Goal: Task Accomplishment & Management: Use online tool/utility

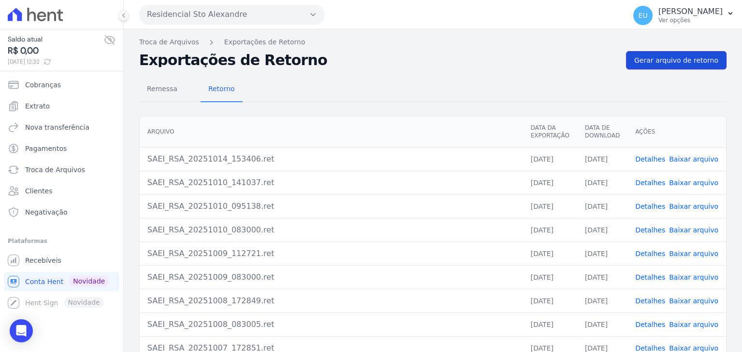
click at [656, 57] on span "Gerar arquivo de retorno" at bounding box center [676, 61] width 84 height 10
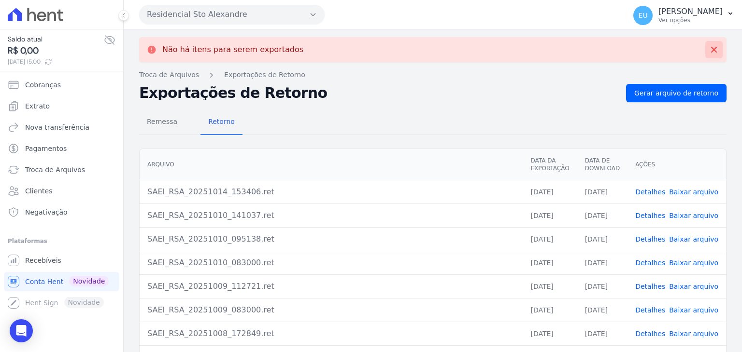
click at [711, 48] on icon at bounding box center [714, 50] width 6 height 6
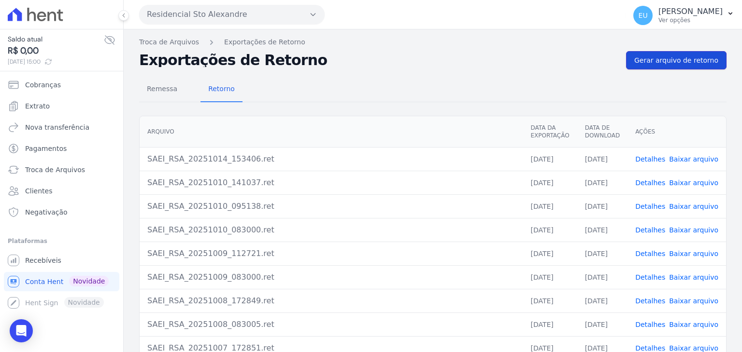
click at [666, 56] on span "Gerar arquivo de retorno" at bounding box center [676, 61] width 84 height 10
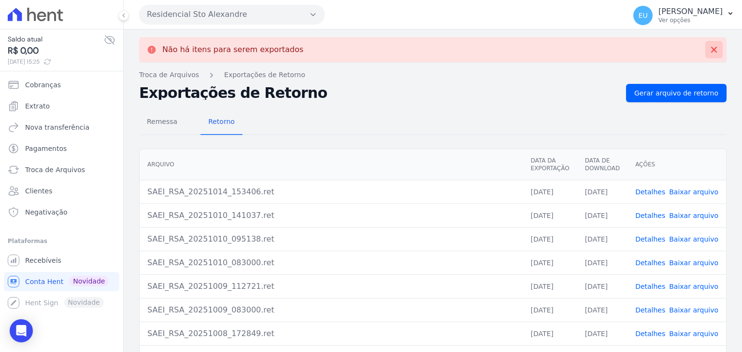
click at [711, 49] on icon at bounding box center [714, 50] width 6 height 6
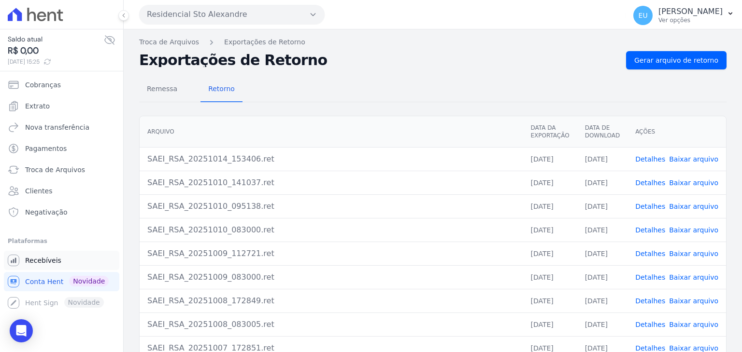
click at [44, 259] on span "Recebíveis" at bounding box center [43, 261] width 36 height 10
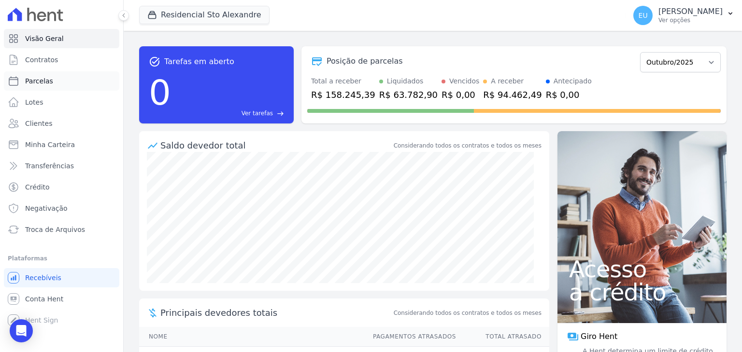
click at [29, 80] on span "Parcelas" at bounding box center [39, 81] width 28 height 10
select select
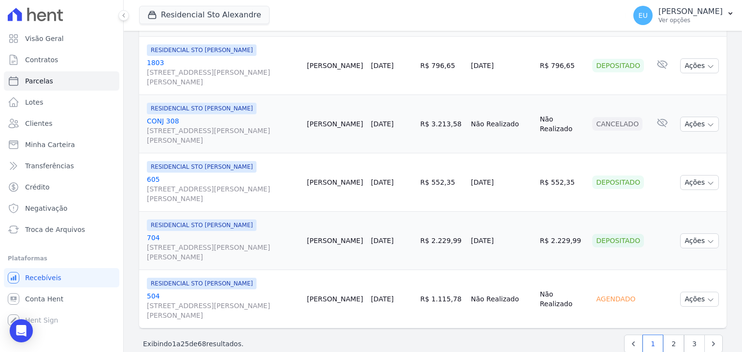
scroll to position [1442, 0]
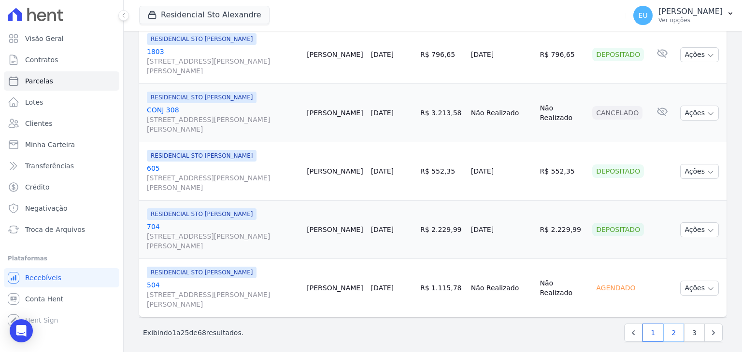
click at [666, 324] on link "2" at bounding box center [673, 333] width 21 height 18
select select
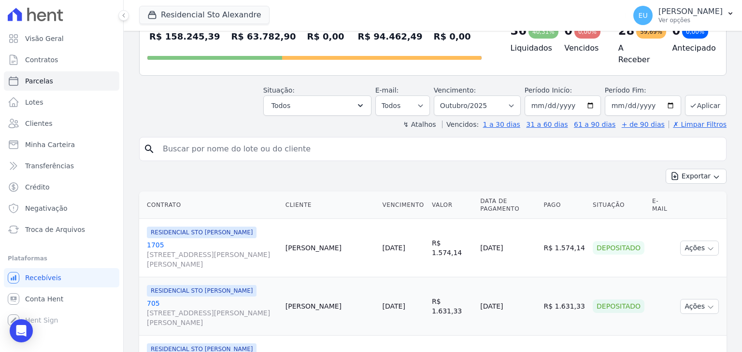
scroll to position [97, 0]
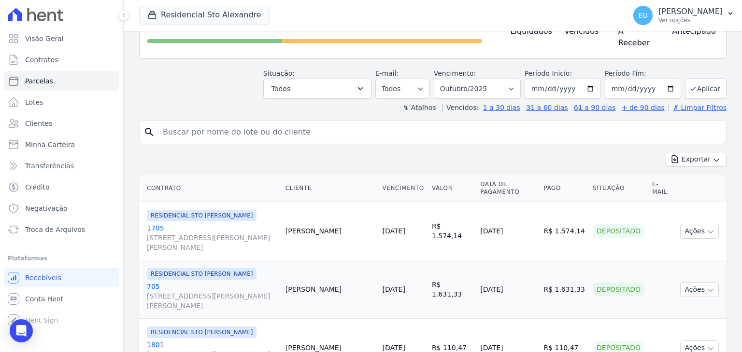
click at [602, 298] on td "Depositado" at bounding box center [617, 290] width 59 height 58
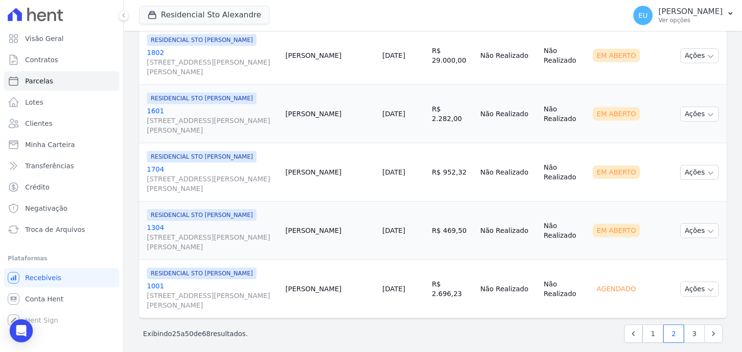
scroll to position [1442, 0]
click at [649, 324] on link "1" at bounding box center [652, 333] width 21 height 18
select select
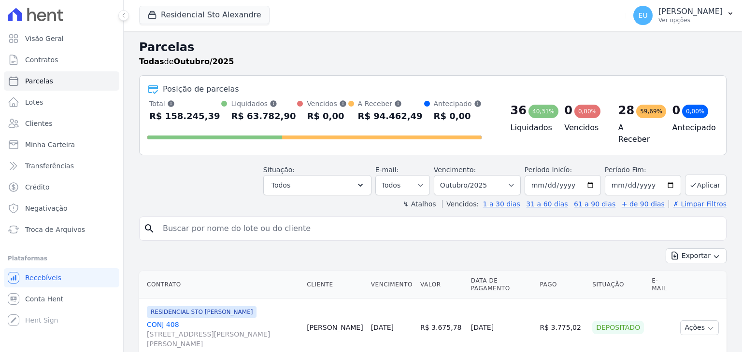
select select
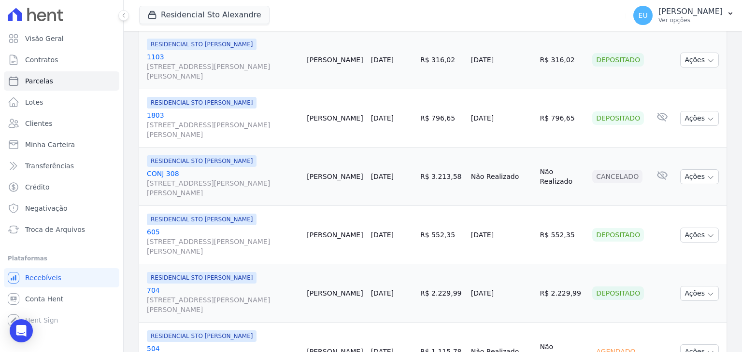
scroll to position [1400, 0]
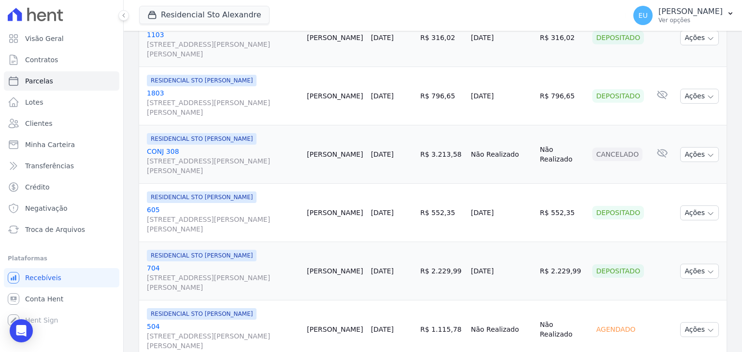
drag, startPoint x: 572, startPoint y: 203, endPoint x: 534, endPoint y: 205, distance: 37.2
click at [534, 205] on tr "RESIDENCIAL STO ALEXANDRE 605 Rua Santo Alexandre, 20, ANEXO 26/32, Vila Guilhe…" at bounding box center [432, 213] width 587 height 58
copy tr "R$ 552,35"
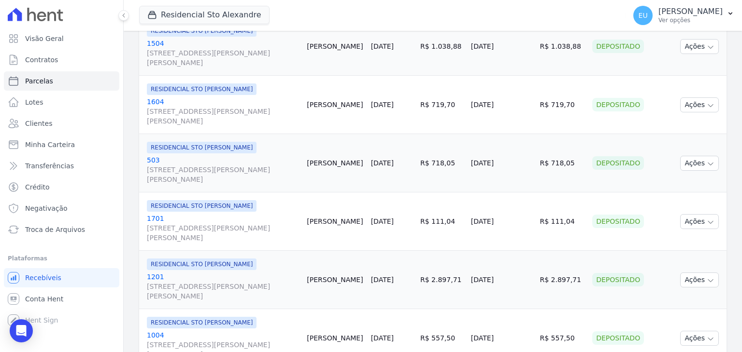
scroll to position [1442, 0]
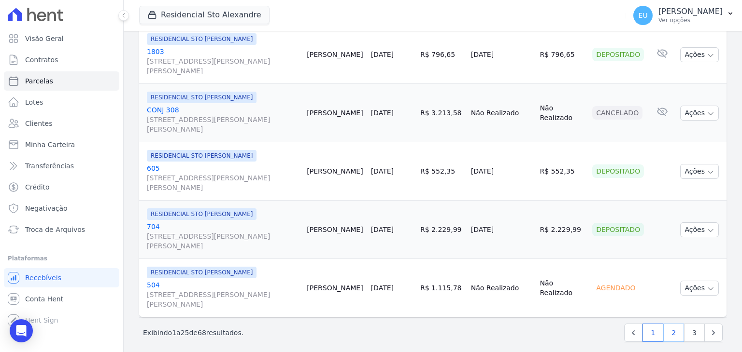
click at [667, 324] on link "2" at bounding box center [673, 333] width 21 height 18
select select
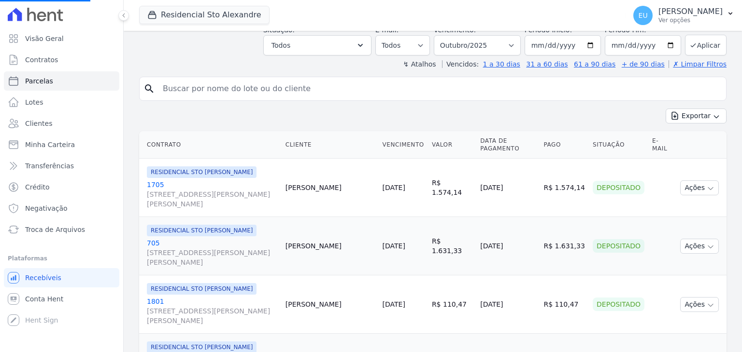
scroll to position [145, 0]
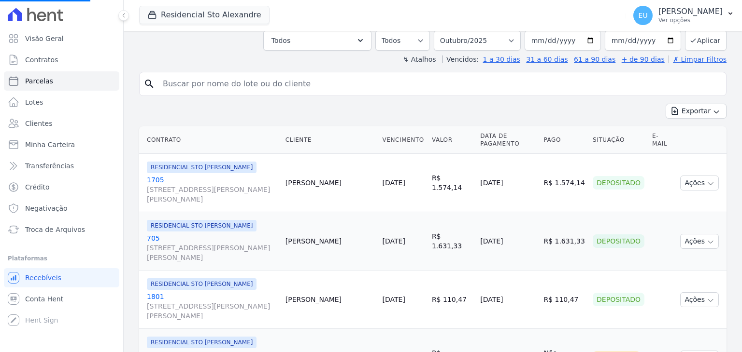
select select
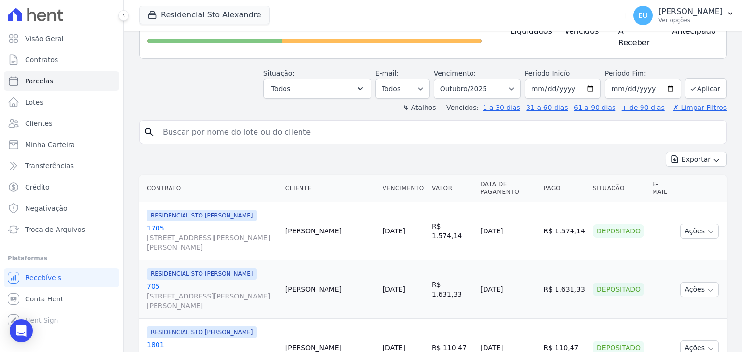
scroll to position [0, 0]
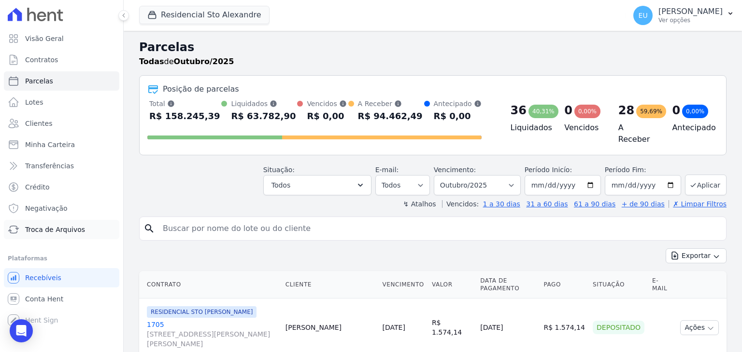
click at [61, 228] on span "Troca de Arquivos" at bounding box center [55, 230] width 60 height 10
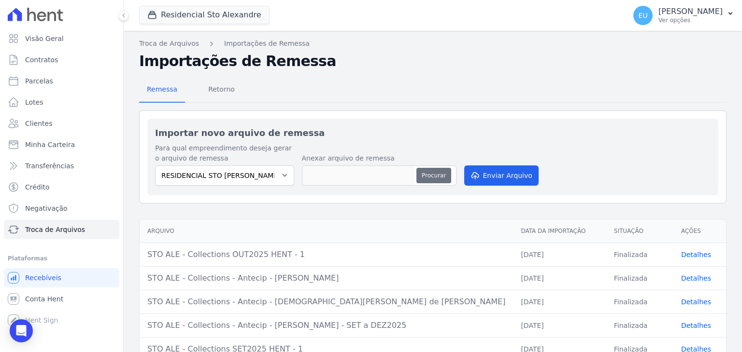
click at [430, 173] on button "Procurar" at bounding box center [433, 175] width 35 height 15
click at [434, 172] on button "Procurar" at bounding box center [433, 175] width 35 height 15
type input "STO ALE - BOLETOS [DATE]"
click at [499, 173] on button "Enviar Arquivo" at bounding box center [501, 176] width 74 height 20
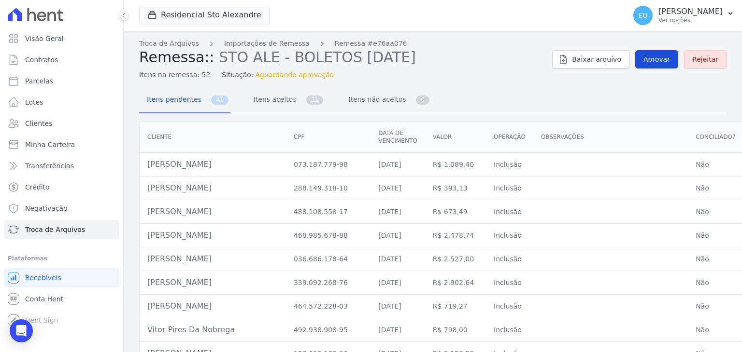
click at [663, 58] on span "Aprovar" at bounding box center [656, 60] width 27 height 10
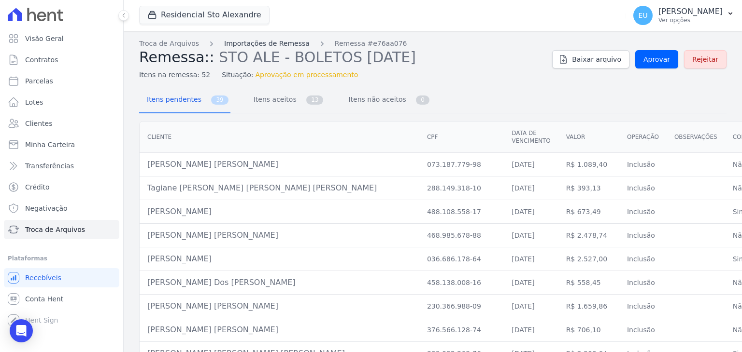
click at [255, 42] on link "Importações de Remessa" at bounding box center [266, 44] width 85 height 10
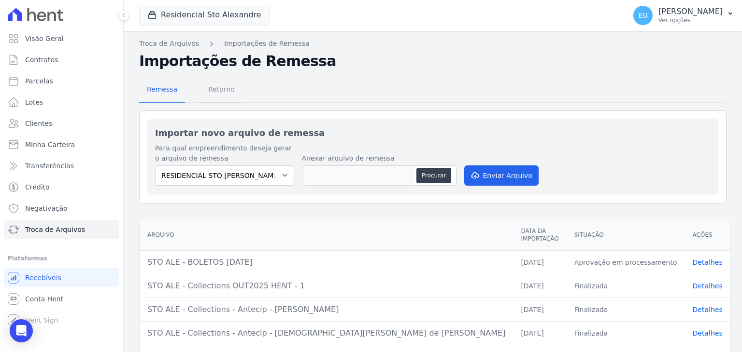
click at [213, 88] on span "Retorno" at bounding box center [221, 89] width 38 height 19
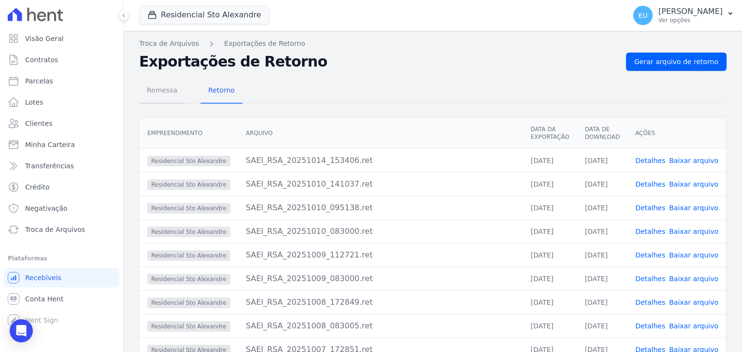
click at [167, 89] on span "Remessa" at bounding box center [162, 90] width 42 height 19
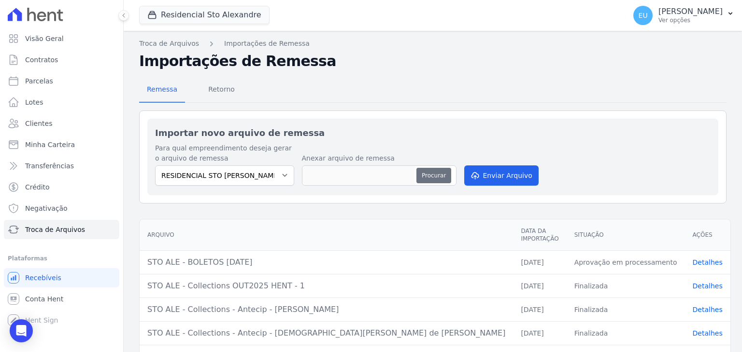
click at [428, 174] on button "Procurar" at bounding box center [433, 175] width 35 height 15
click at [212, 87] on span "Retorno" at bounding box center [221, 89] width 38 height 19
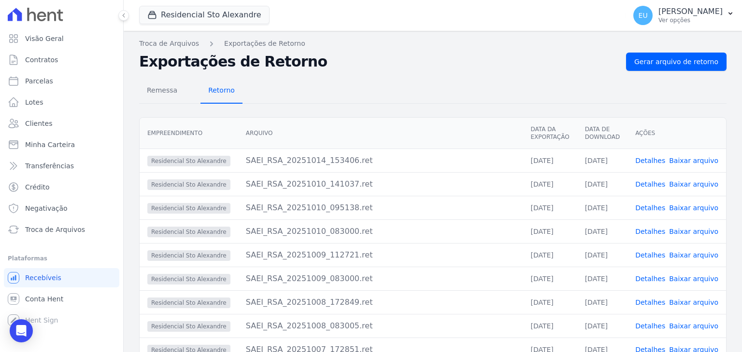
click at [215, 89] on span "Retorno" at bounding box center [221, 90] width 38 height 19
click at [670, 60] on span "Gerar arquivo de retorno" at bounding box center [676, 62] width 84 height 10
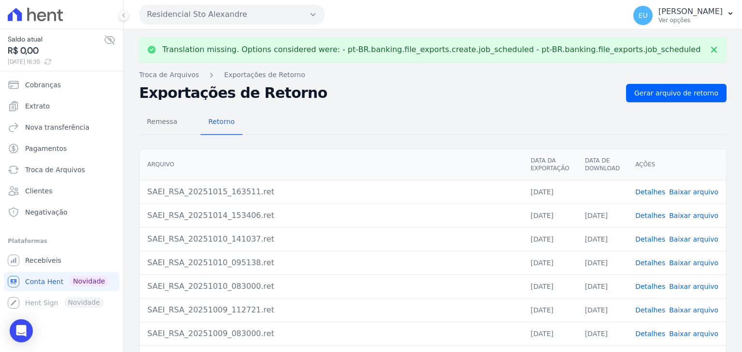
click at [651, 191] on link "Detalhes" at bounding box center [650, 192] width 30 height 8
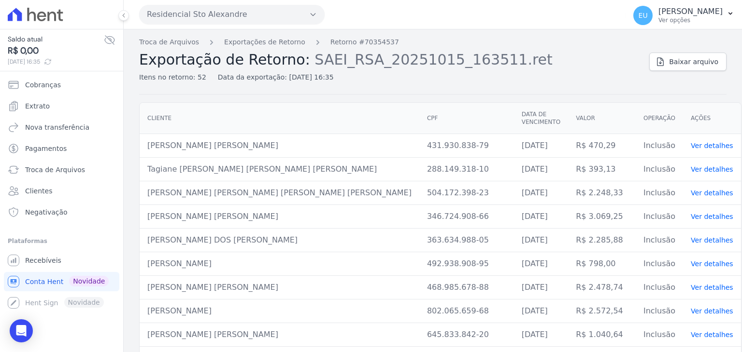
click at [690, 142] on link "Ver detalhes" at bounding box center [711, 146] width 42 height 8
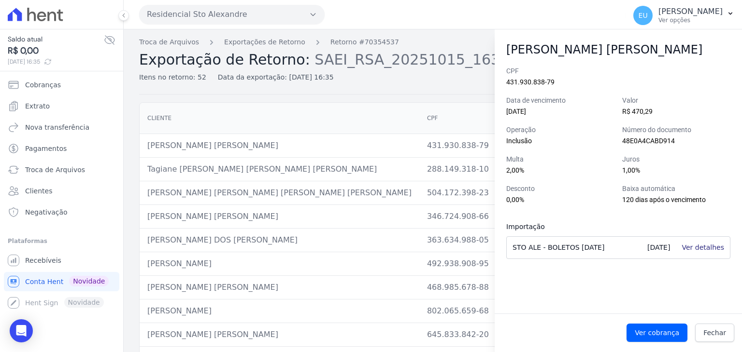
click at [702, 248] on link "Ver detalhes" at bounding box center [702, 248] width 42 height 8
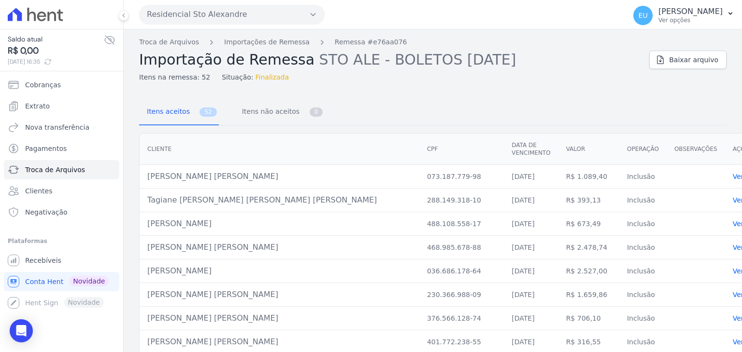
click at [732, 173] on link "Ver detalhes" at bounding box center [753, 177] width 42 height 8
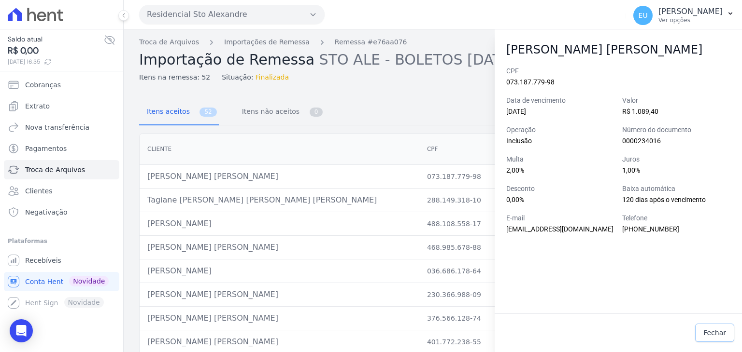
click at [714, 333] on span "Fechar" at bounding box center [714, 333] width 23 height 10
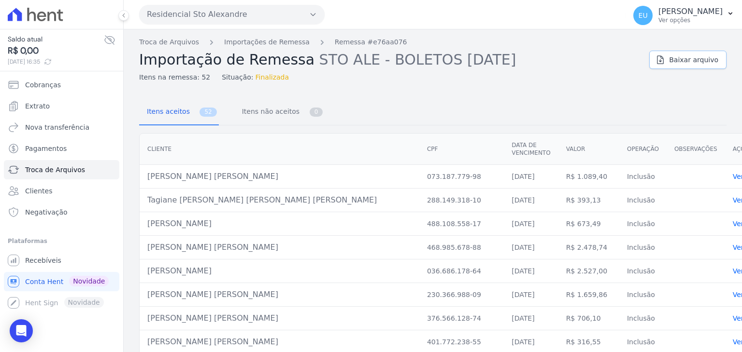
click at [686, 61] on span "Baixar arquivo" at bounding box center [693, 60] width 49 height 10
click at [274, 40] on link "Importações de Remessa" at bounding box center [266, 42] width 85 height 10
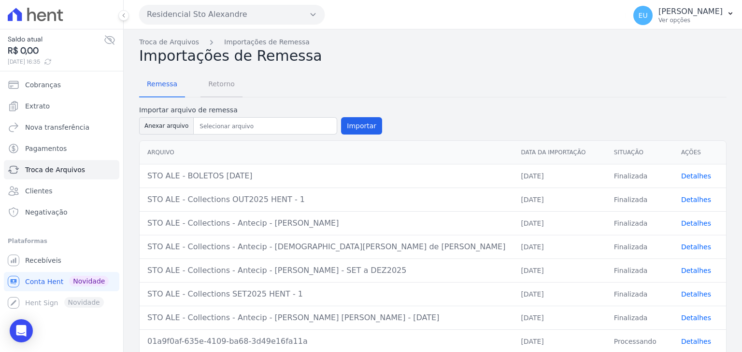
click at [216, 84] on span "Retorno" at bounding box center [221, 83] width 38 height 19
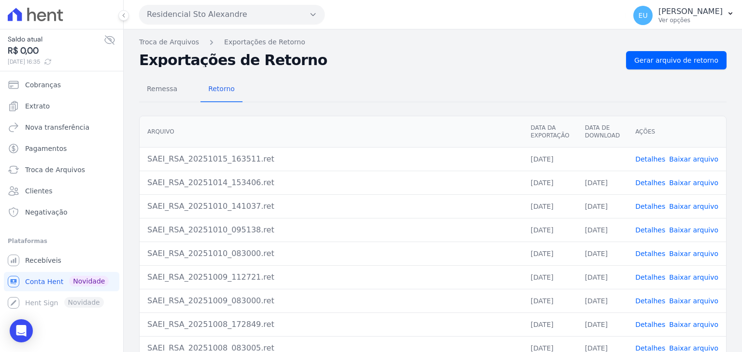
click at [678, 157] on link "Baixar arquivo" at bounding box center [693, 159] width 49 height 8
click at [439, 305] on div "SAEI_RSA_20251009_083000.ret" at bounding box center [330, 301] width 367 height 12
click at [45, 259] on span "Recebíveis" at bounding box center [43, 261] width 36 height 10
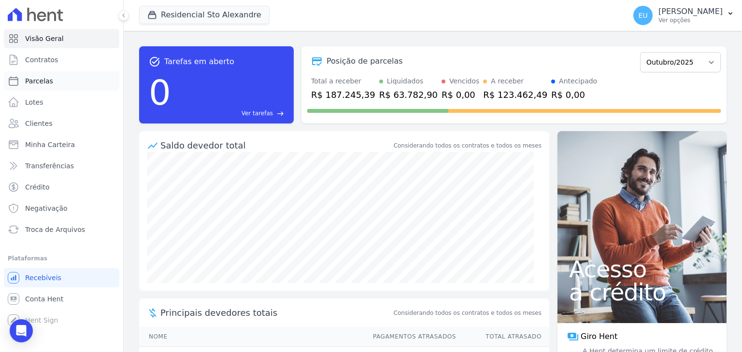
click at [33, 79] on span "Parcelas" at bounding box center [39, 81] width 28 height 10
select select
